Goal: Find specific page/section: Find specific page/section

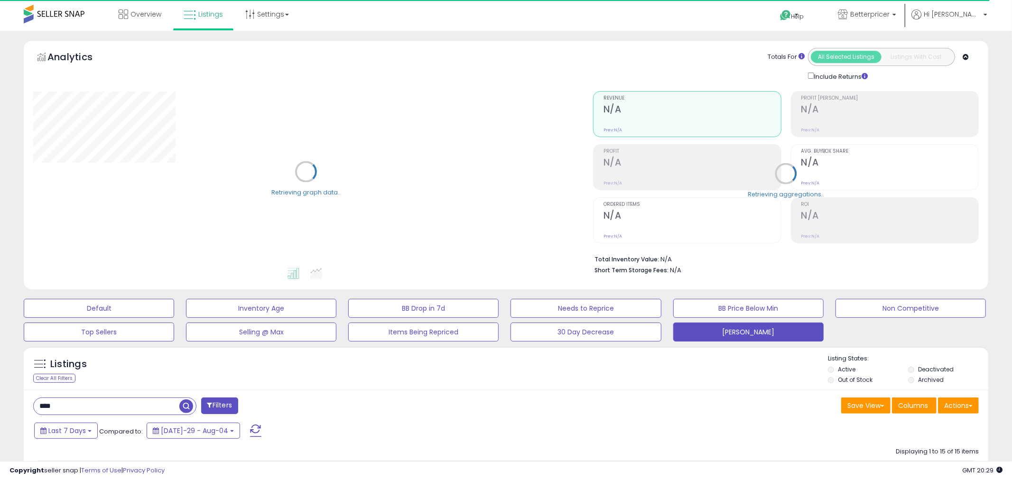
click at [148, 404] on input "****" at bounding box center [106, 406] width 144 height 17
click at [144, 402] on input "****" at bounding box center [152, 406] width 236 height 17
click at [143, 402] on input "****" at bounding box center [152, 406] width 236 height 17
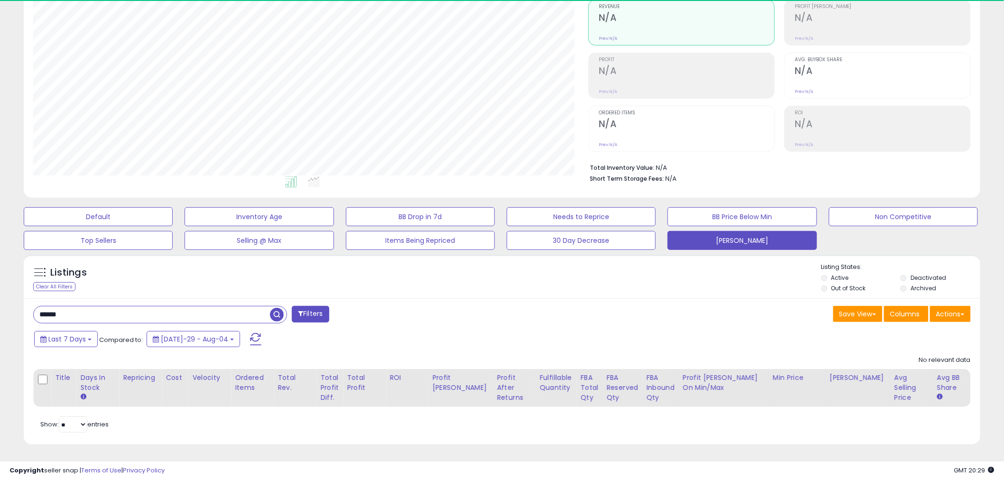
scroll to position [195, 555]
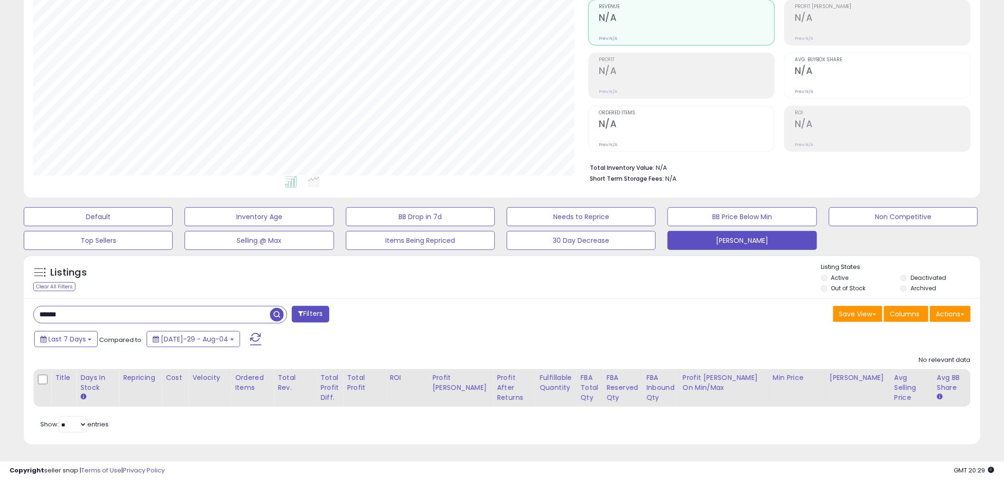
click at [50, 306] on div "****** Filters Save View Save As New View Update Current View" at bounding box center [502, 372] width 957 height 147
click at [53, 311] on input "******" at bounding box center [152, 315] width 236 height 17
type input "*****"
click at [281, 311] on span "button" at bounding box center [277, 315] width 14 height 14
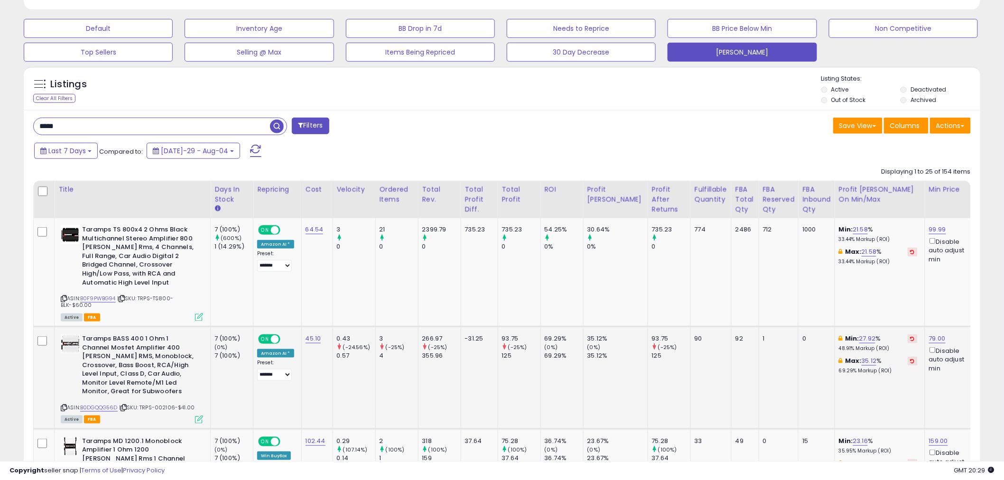
scroll to position [303, 0]
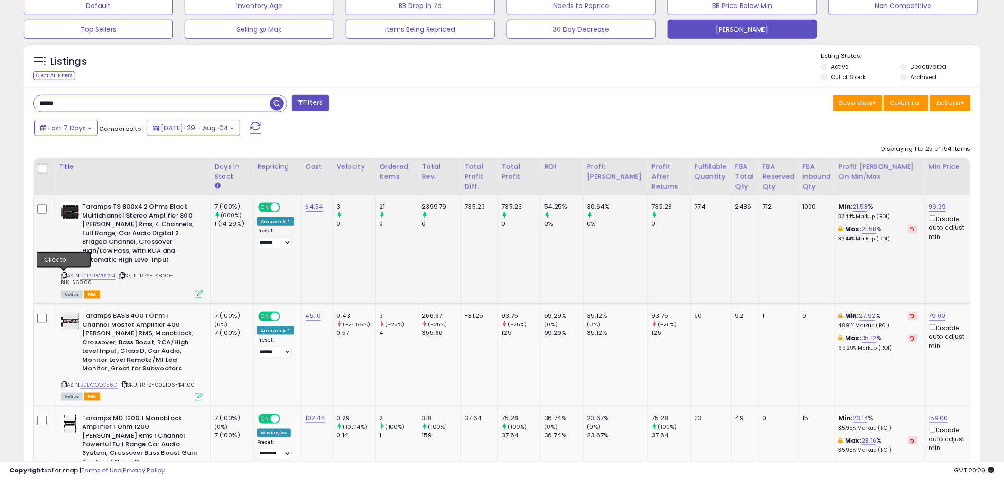
click at [64, 274] on icon at bounding box center [64, 275] width 6 height 5
click at [64, 383] on icon at bounding box center [64, 385] width 6 height 5
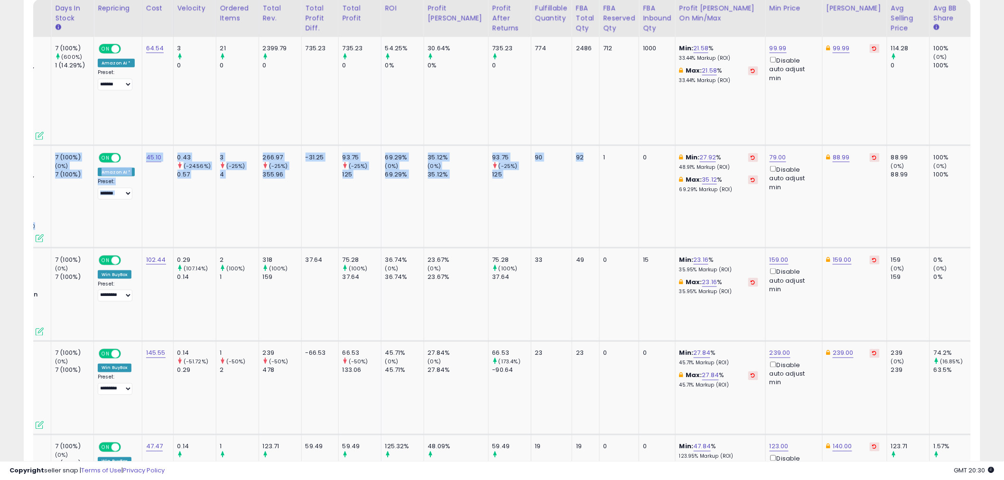
scroll to position [0, 0]
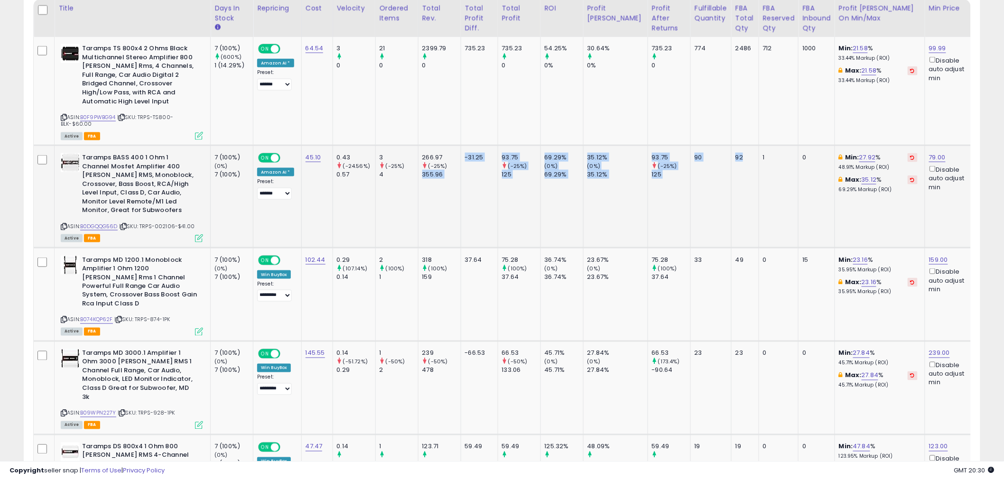
drag, startPoint x: 724, startPoint y: 201, endPoint x: 418, endPoint y: 220, distance: 306.7
click at [419, 217] on td "266.97 (-25%) 355.96" at bounding box center [439, 197] width 43 height 103
click at [64, 317] on icon at bounding box center [64, 319] width 6 height 5
click at [64, 411] on icon at bounding box center [64, 413] width 6 height 5
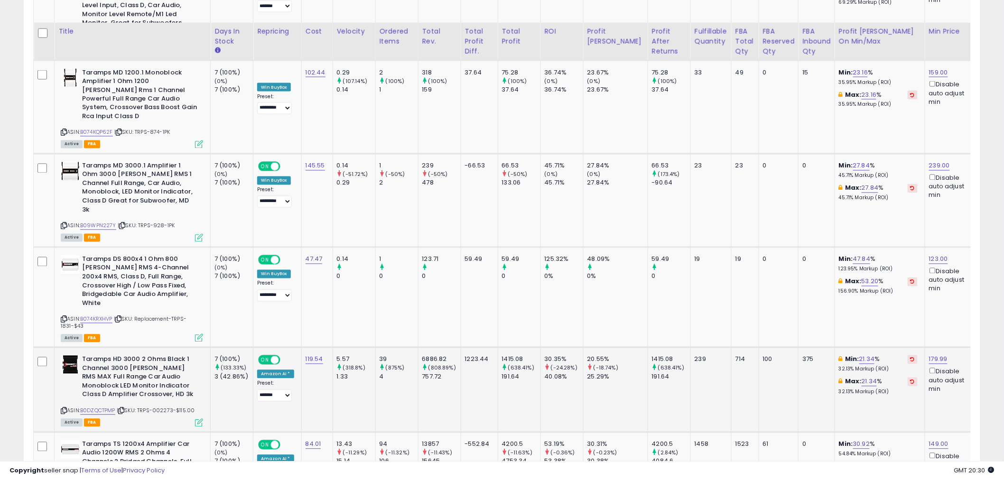
scroll to position [672, 0]
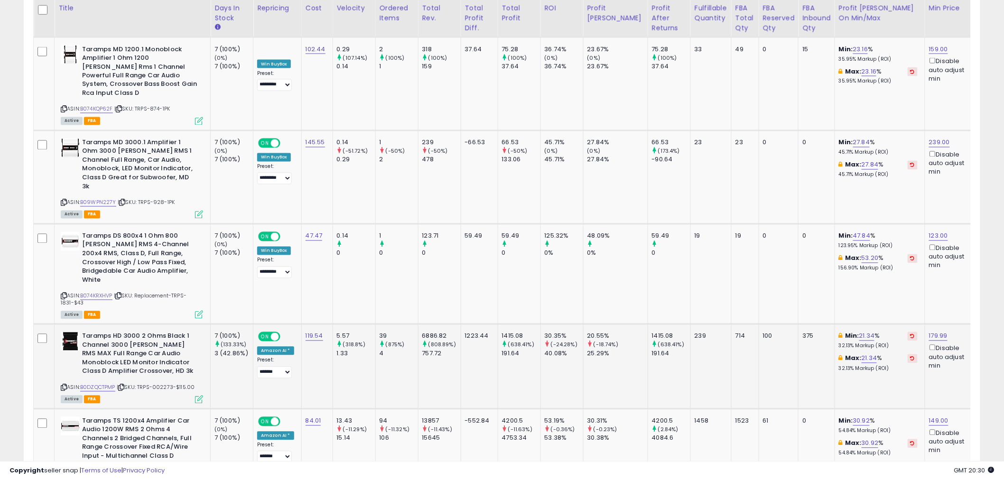
click at [65, 385] on icon at bounding box center [64, 387] width 6 height 5
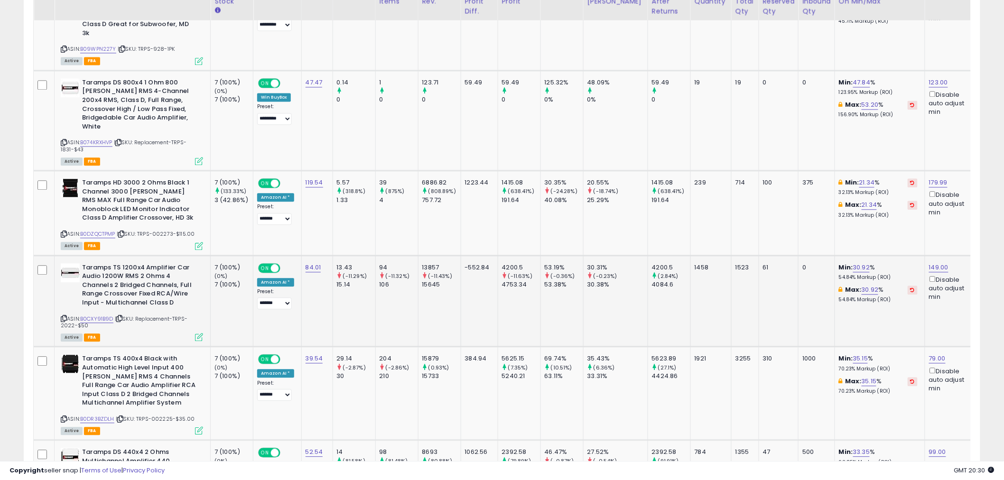
scroll to position [831, 0]
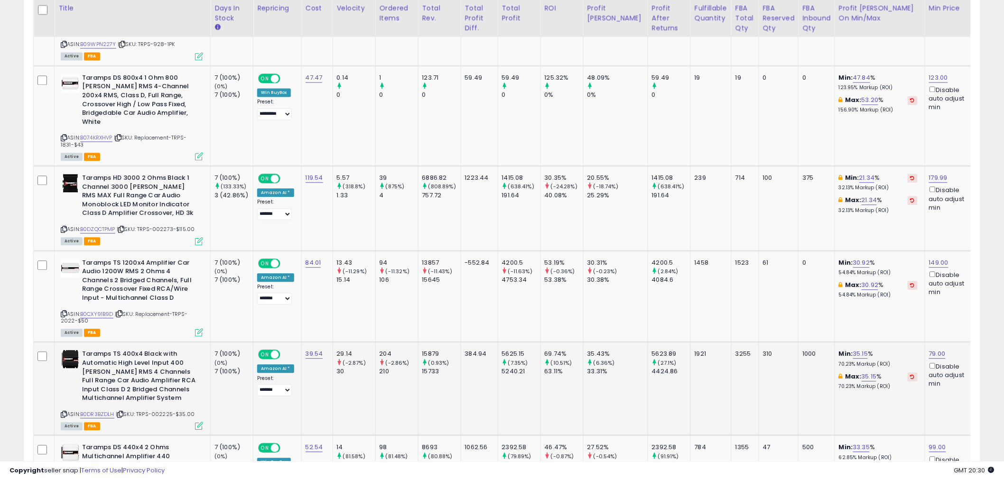
click at [64, 412] on icon at bounding box center [64, 414] width 6 height 5
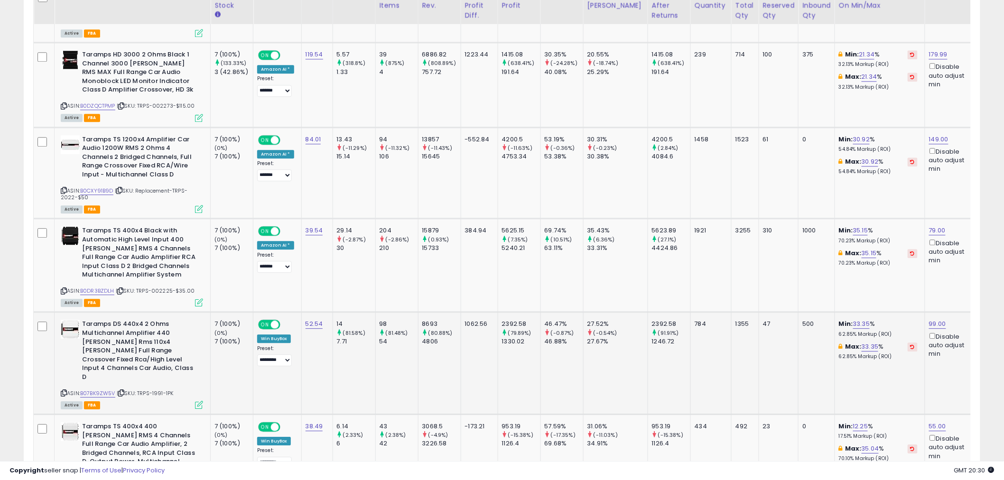
scroll to position [989, 0]
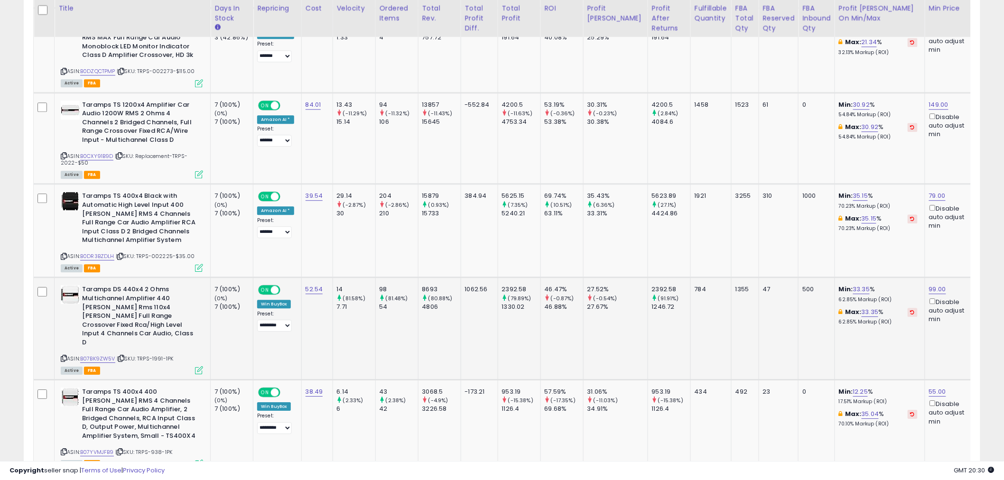
click at [64, 356] on icon at bounding box center [64, 358] width 6 height 5
click at [63, 449] on icon at bounding box center [64, 451] width 6 height 5
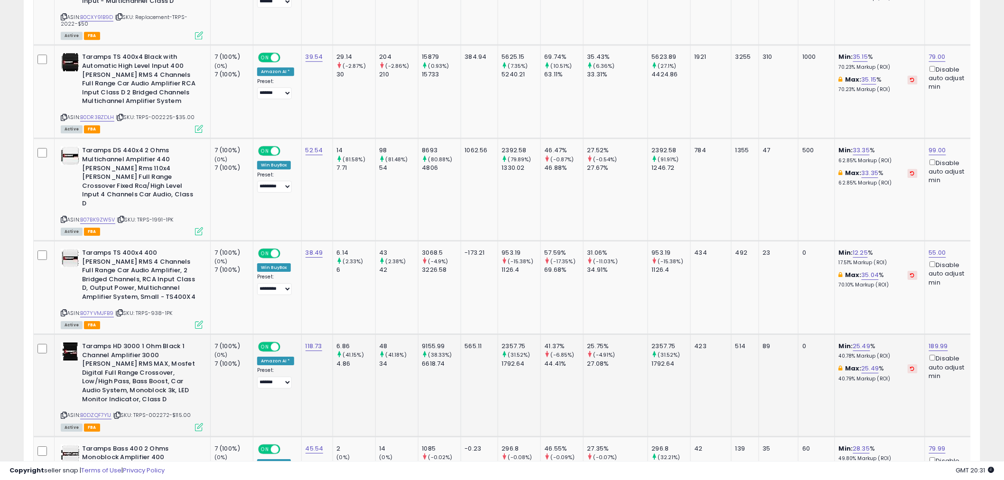
scroll to position [1147, 0]
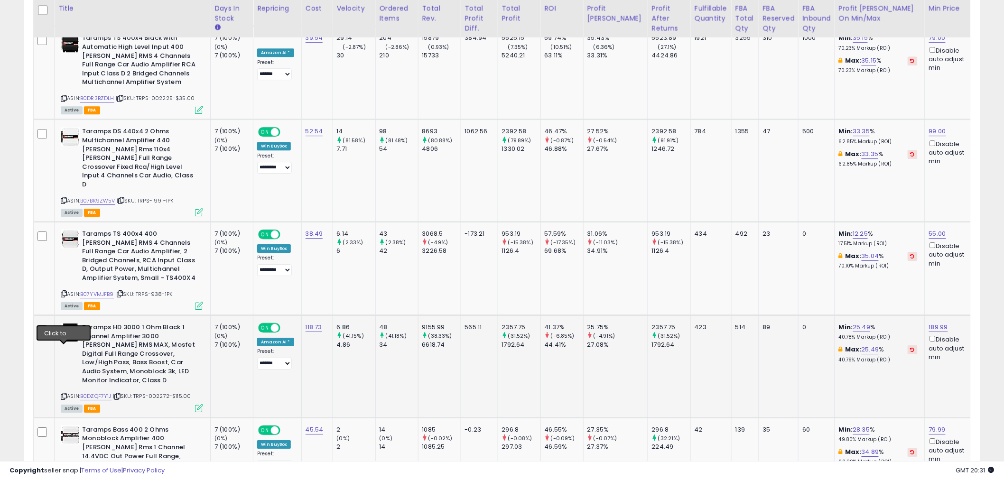
click at [63, 394] on icon at bounding box center [64, 396] width 6 height 5
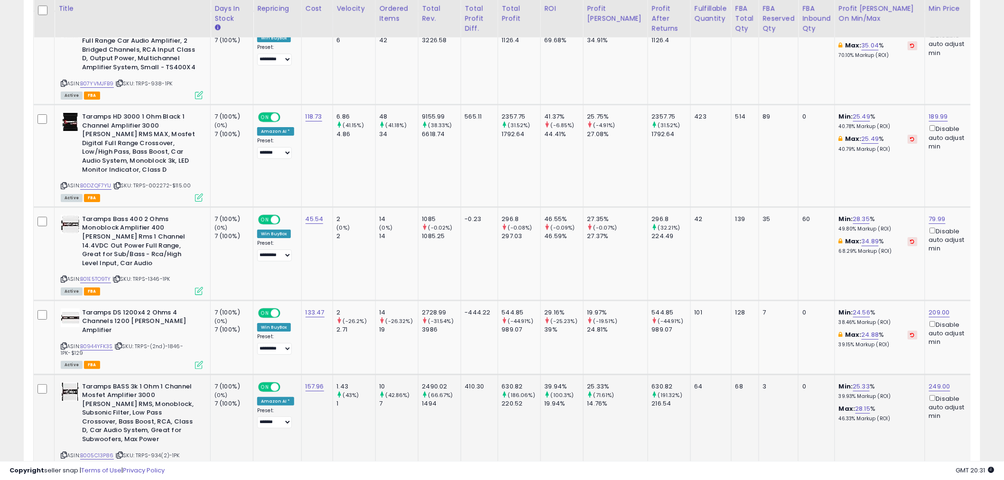
scroll to position [1358, 0]
click at [64, 343] on icon at bounding box center [64, 345] width 6 height 5
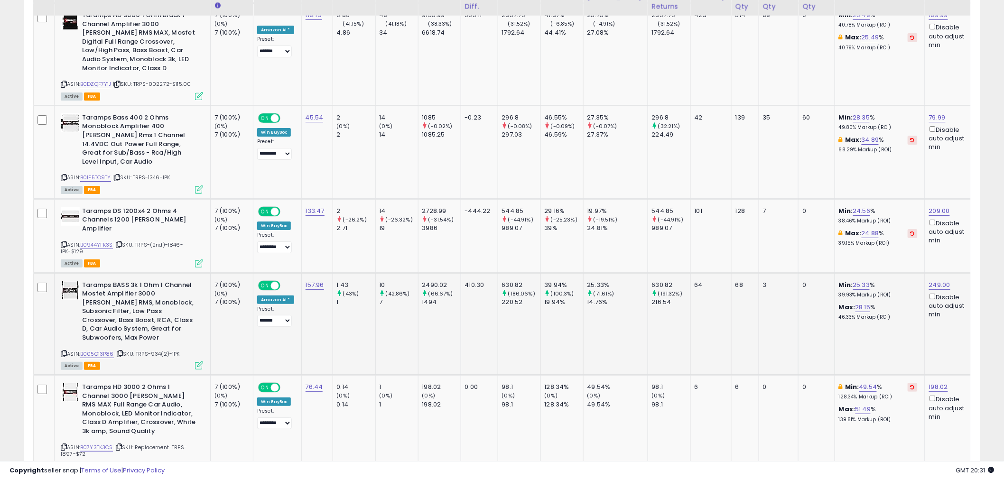
scroll to position [1463, 0]
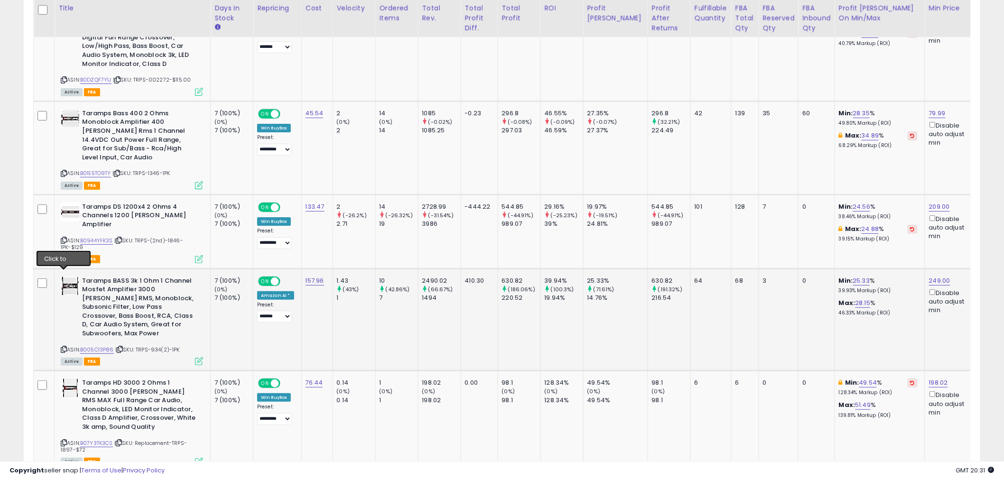
click at [62, 347] on icon at bounding box center [64, 349] width 6 height 5
click at [64, 440] on icon at bounding box center [64, 442] width 6 height 5
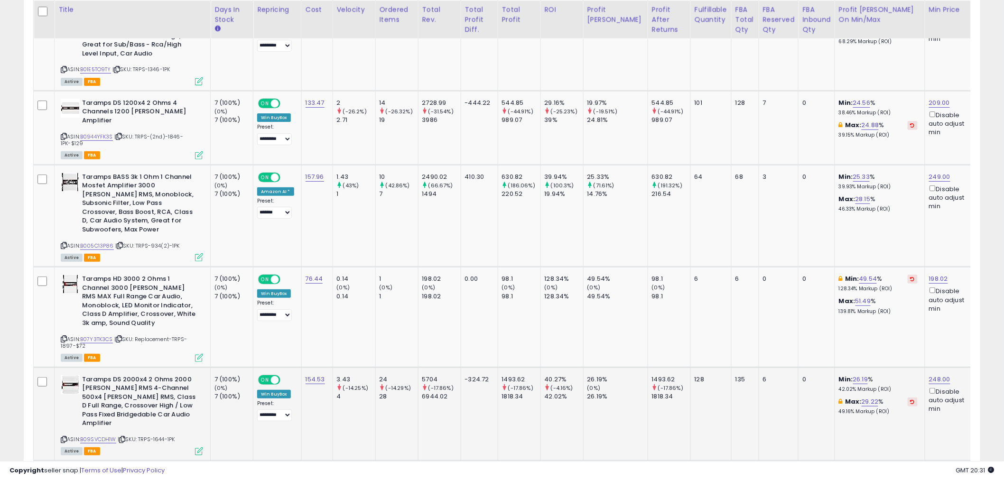
scroll to position [1568, 0]
click at [63, 436] on icon at bounding box center [64, 438] width 6 height 5
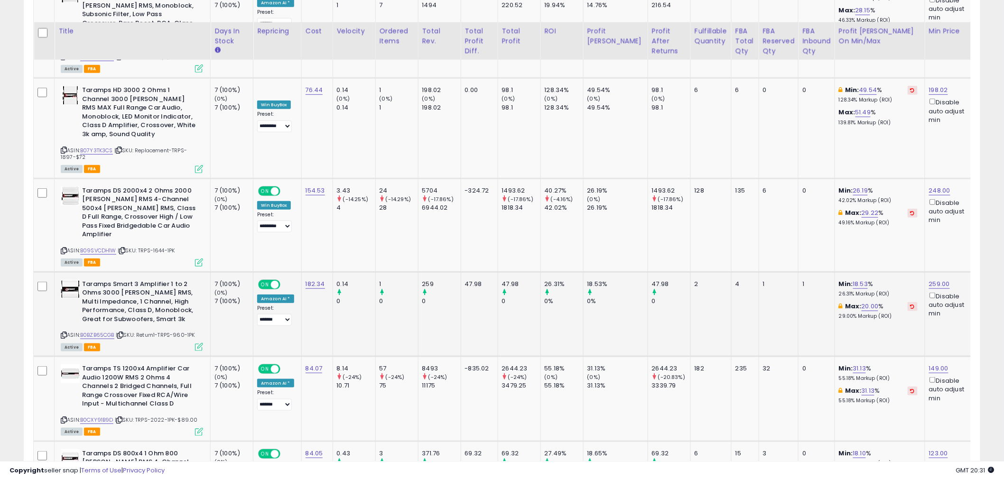
scroll to position [1780, 0]
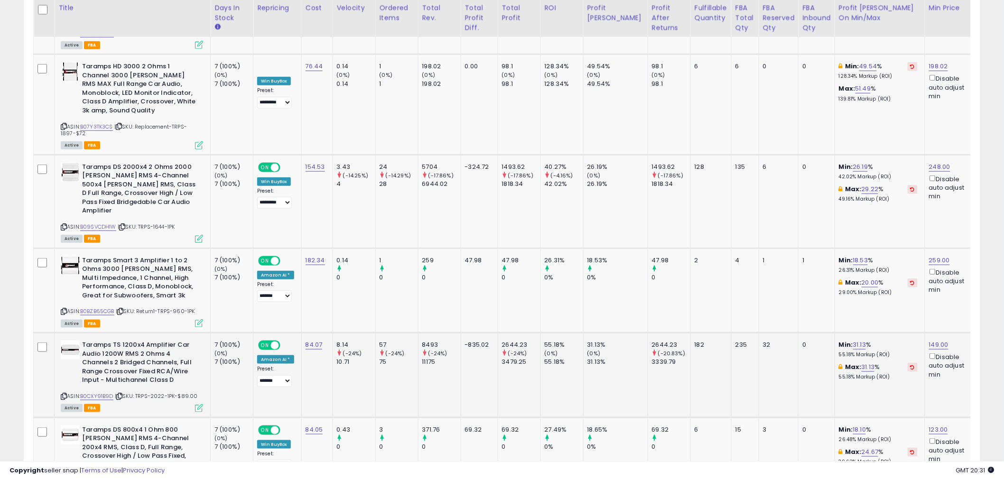
click at [63, 394] on icon at bounding box center [64, 396] width 6 height 5
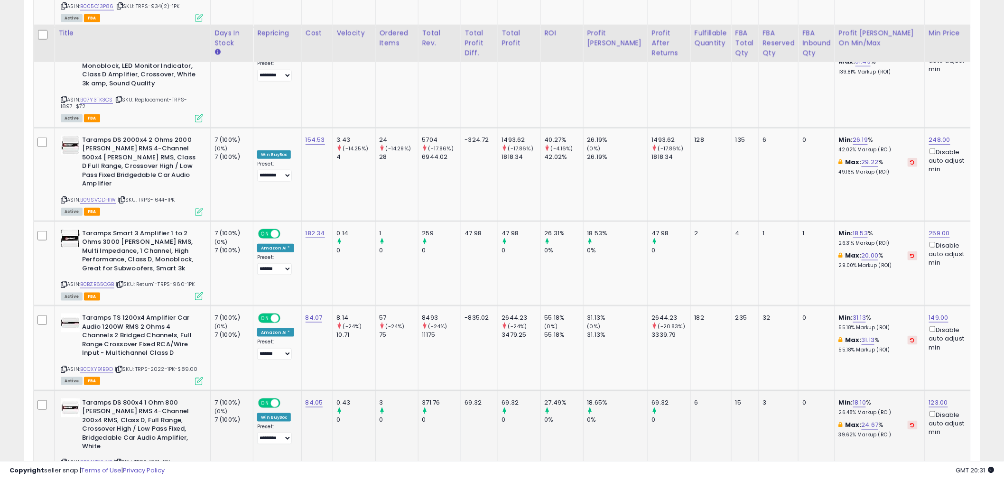
scroll to position [1832, 0]
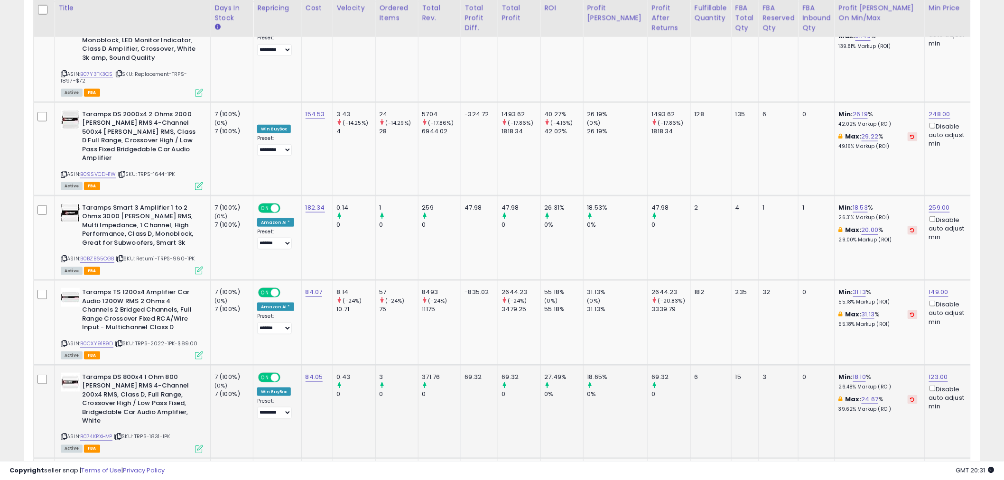
click at [64, 435] on icon at bounding box center [64, 437] width 6 height 5
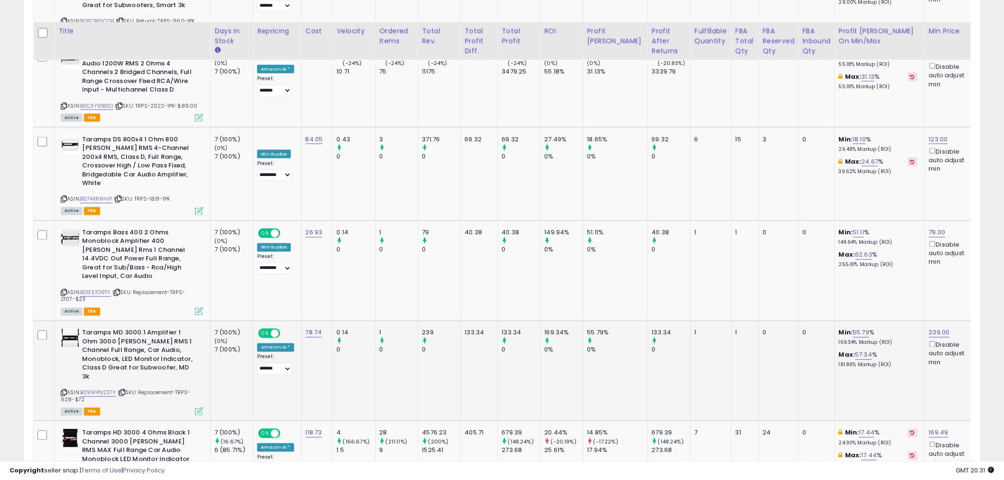
scroll to position [2096, 0]
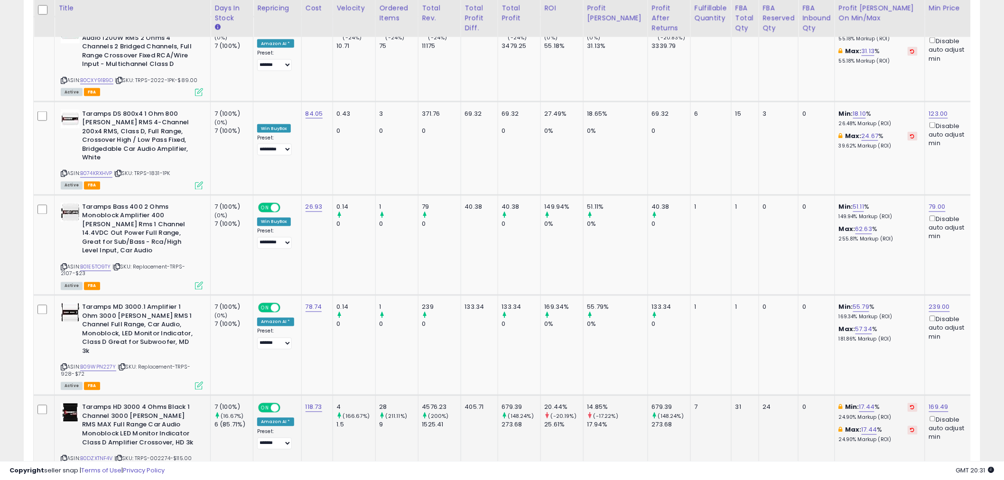
click at [64, 457] on icon at bounding box center [64, 459] width 6 height 5
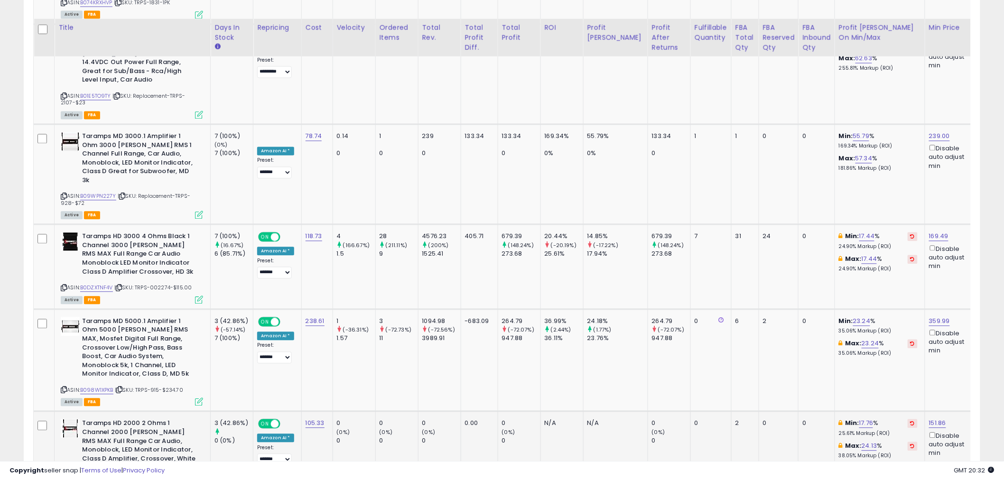
scroll to position [2290, 0]
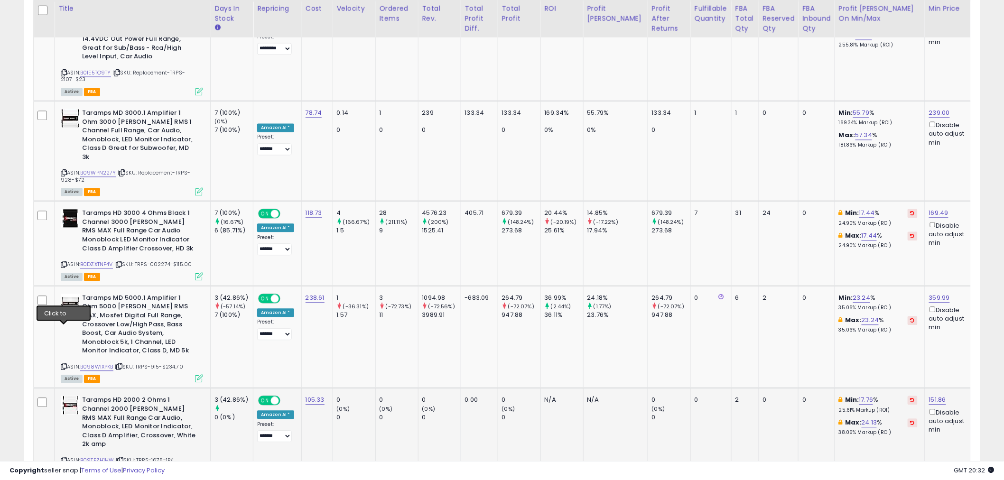
click at [64, 458] on icon at bounding box center [64, 460] width 6 height 5
click at [100, 457] on link "B09TFZH1HW" at bounding box center [97, 461] width 34 height 8
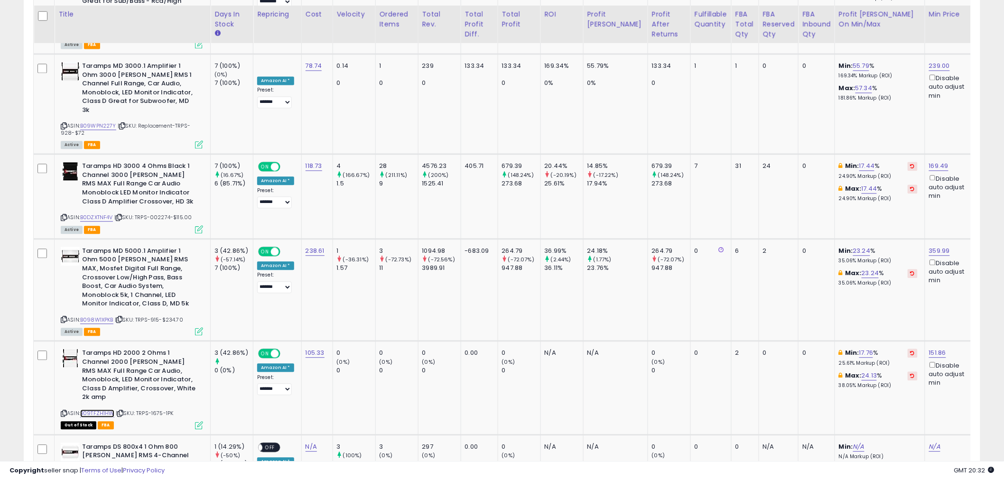
scroll to position [2343, 0]
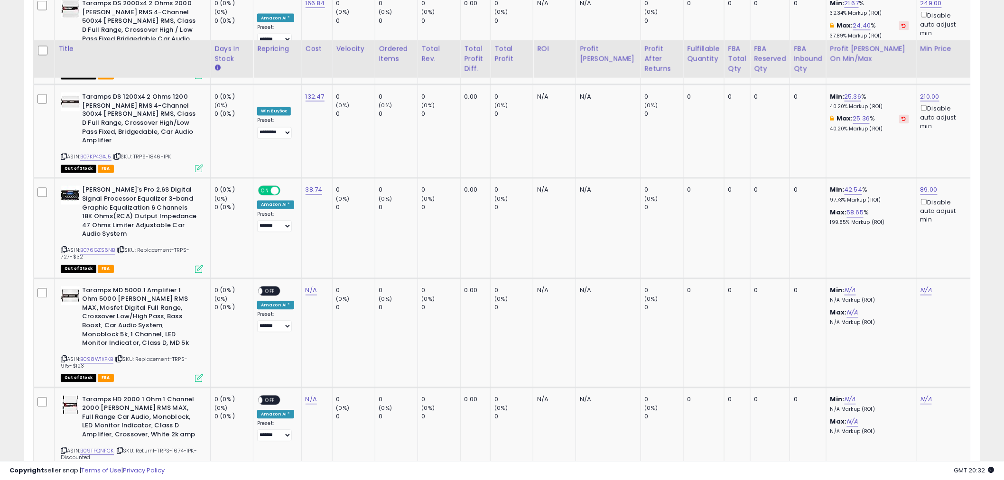
scroll to position [2360, 0]
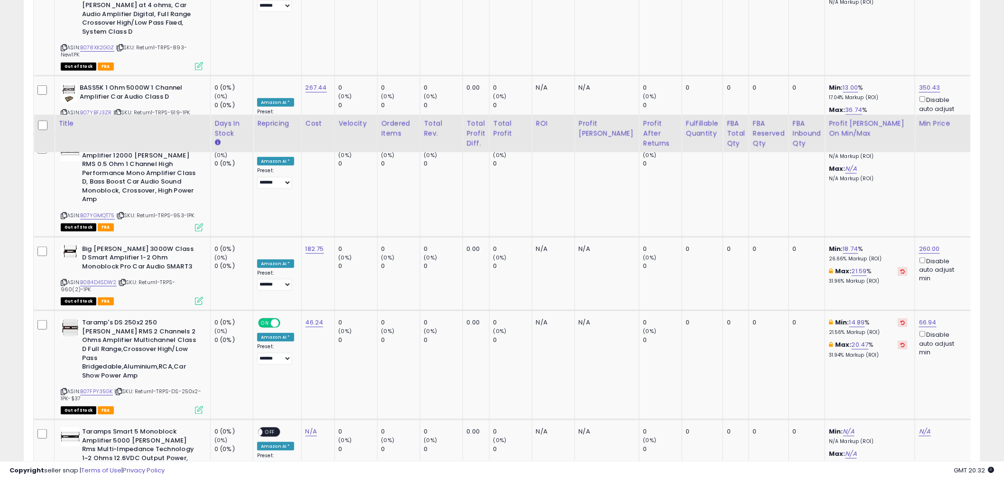
scroll to position [1797, 0]
